Goal: Check status: Check status

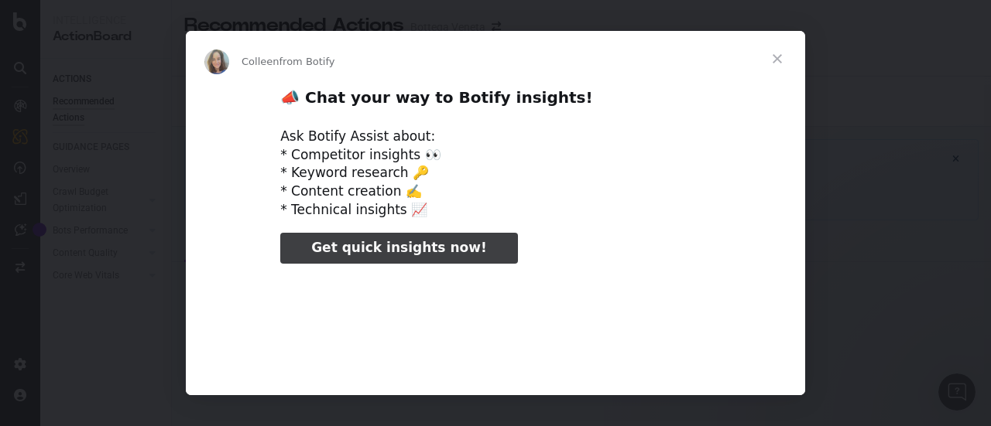
type input "10705"
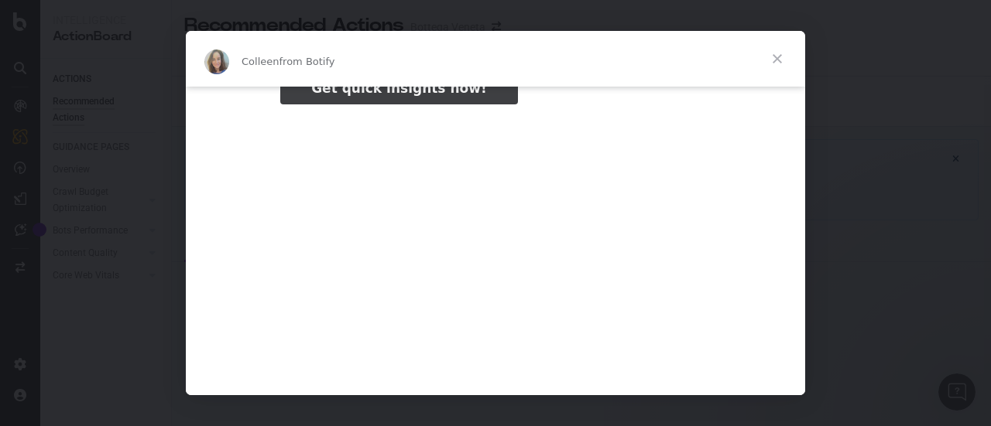
scroll to position [238, 0]
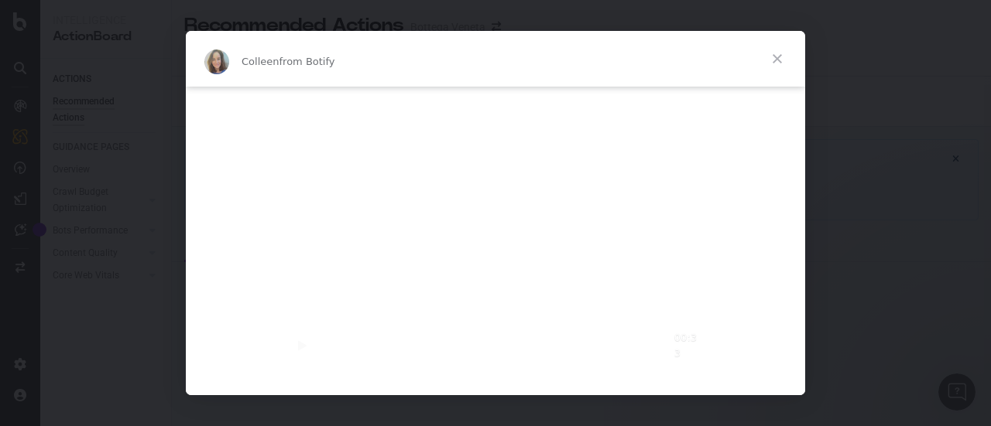
click at [773, 65] on span "Close" at bounding box center [777, 59] width 56 height 56
